Goal: Browse casually

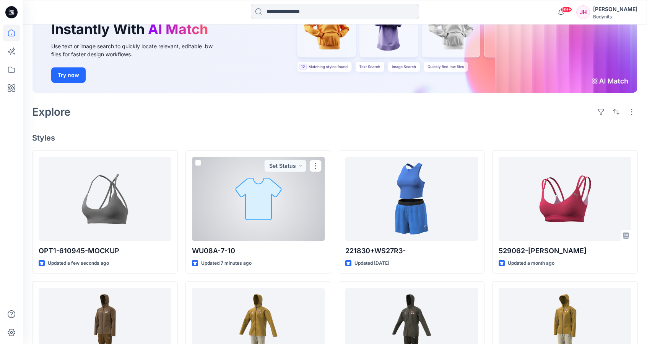
scroll to position [153, 0]
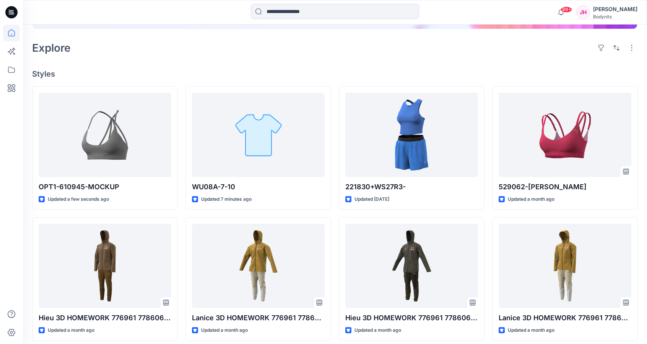
click at [355, 56] on div "Explore" at bounding box center [335, 48] width 606 height 18
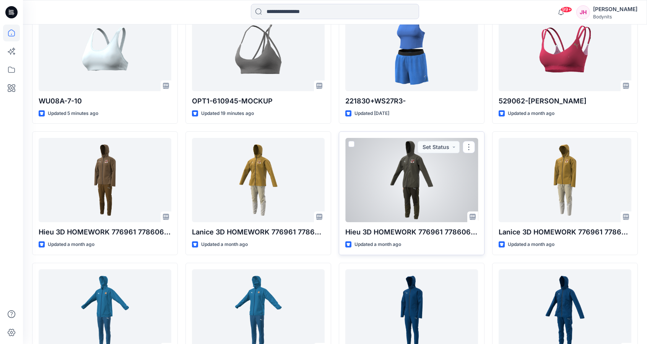
scroll to position [87, 0]
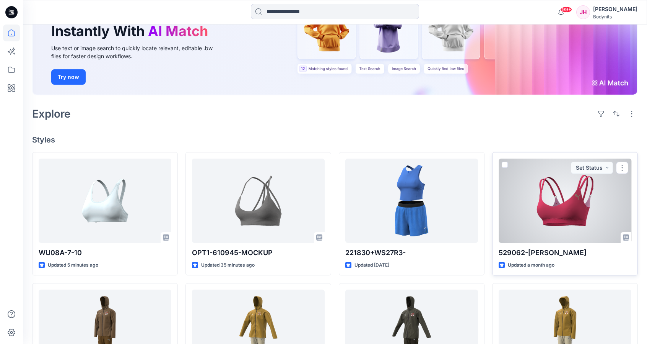
click at [597, 274] on div "529062-[PERSON_NAME] Updated a month ago Set Status" at bounding box center [565, 214] width 146 height 124
